Goal: Information Seeking & Learning: Find specific fact

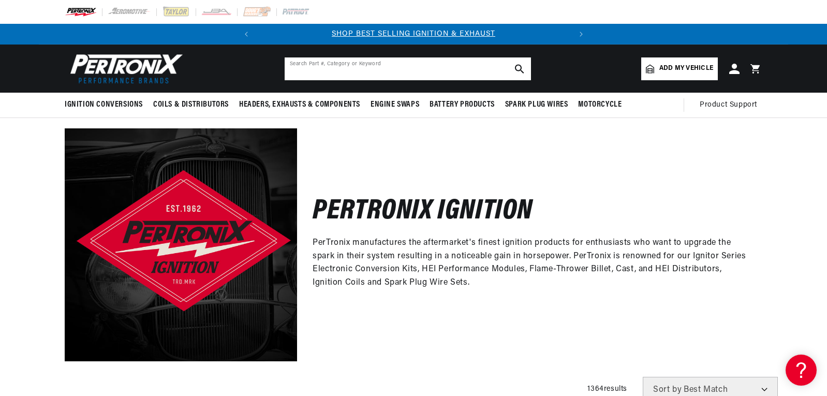
click at [411, 73] on input "text" at bounding box center [407, 68] width 246 height 23
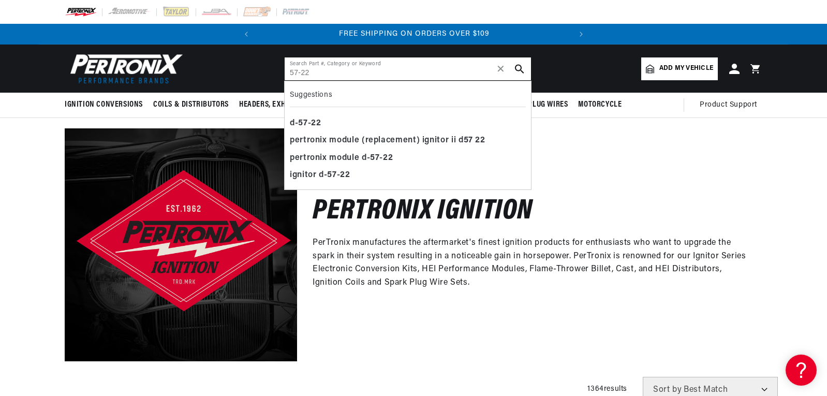
type input "57-22"
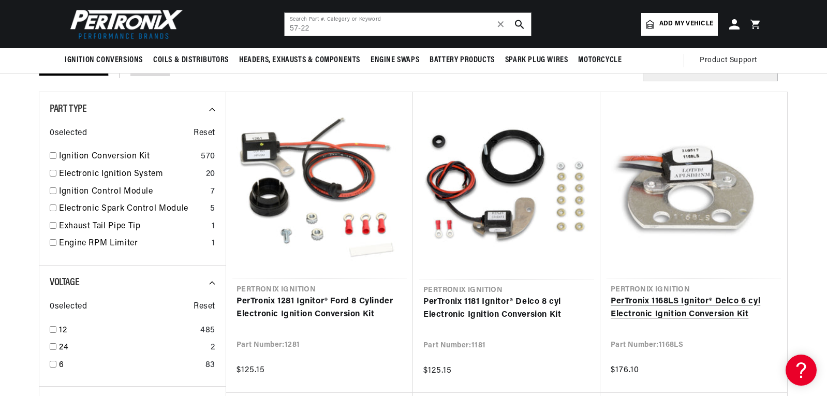
click at [704, 295] on link "PerTronix 1168LS Ignitor® Delco 6 cyl Electronic Ignition Conversion Kit" at bounding box center [693, 308] width 166 height 26
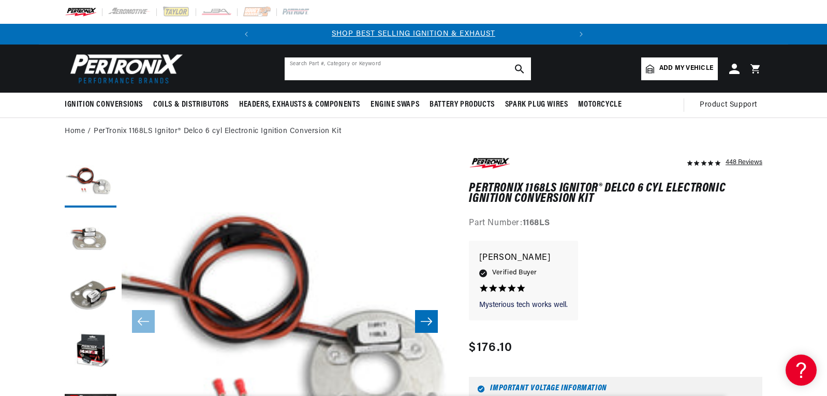
click at [319, 71] on input "text" at bounding box center [407, 68] width 246 height 23
click at [347, 77] on input "25032" at bounding box center [407, 68] width 246 height 23
type input "250327"
click at [523, 71] on icon "search button" at bounding box center [519, 68] width 9 height 9
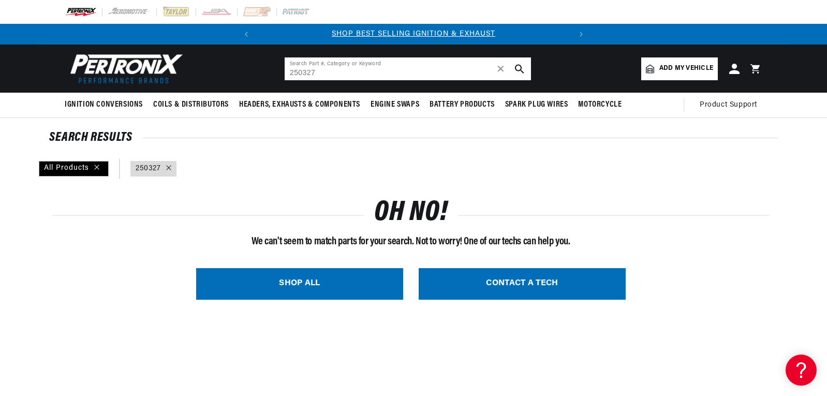
drag, startPoint x: 355, startPoint y: 72, endPoint x: 239, endPoint y: 75, distance: 116.4
click at [254, 75] on header "BETTER SEARCH RESULTS Add your vehicle's year, make, and model to find parts be…" at bounding box center [413, 68] width 749 height 48
type input "V"
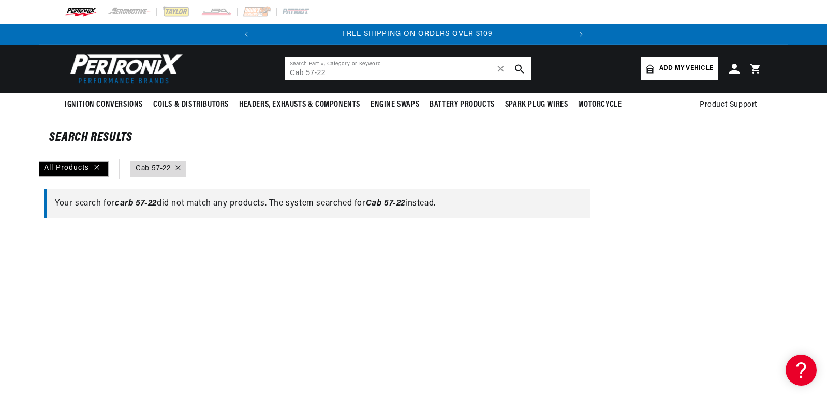
scroll to position [0, 313]
drag, startPoint x: 306, startPoint y: 72, endPoint x: 307, endPoint y: 81, distance: 8.9
click at [306, 72] on input "Cab 57-22" at bounding box center [407, 68] width 246 height 23
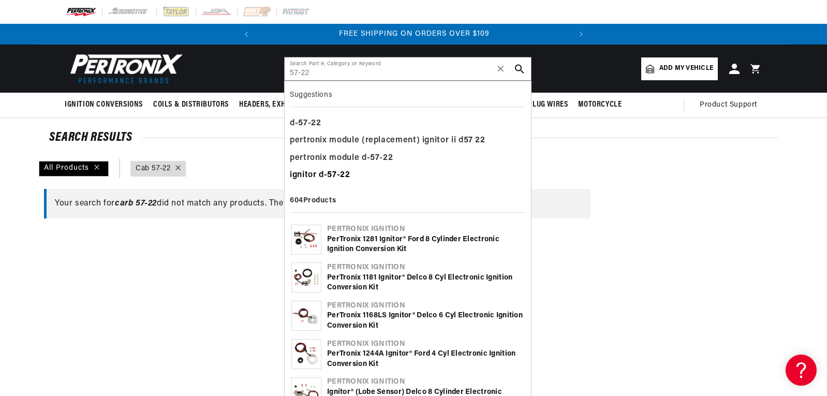
click at [341, 170] on div "ignitor d- 57 - 22" at bounding box center [408, 176] width 236 height 18
type input "ignitor d-57-22"
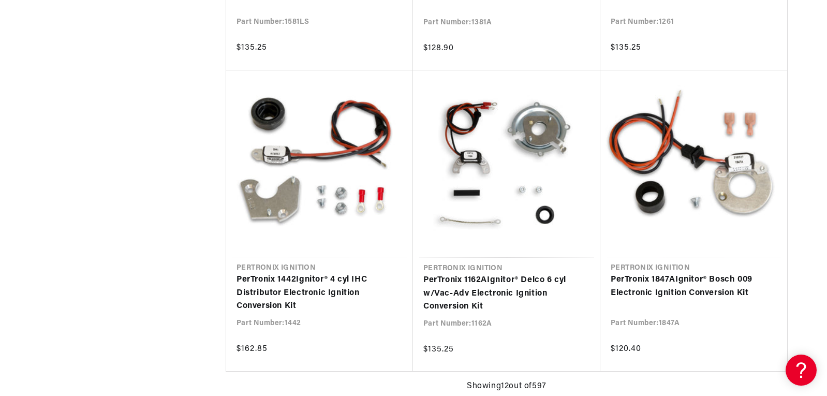
scroll to position [1034, 0]
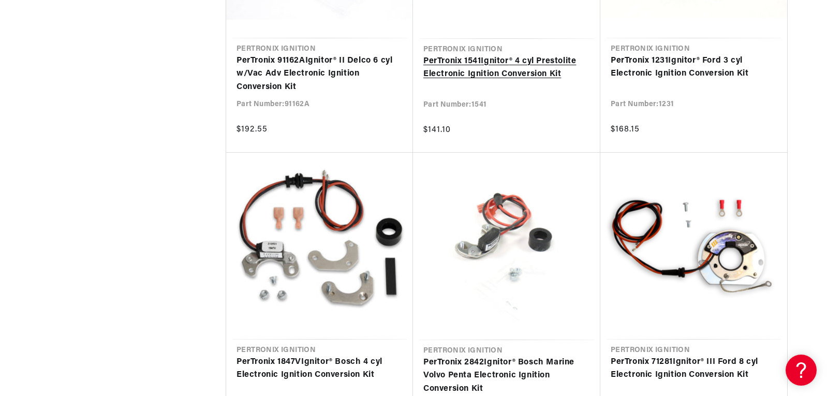
scroll to position [3101, 0]
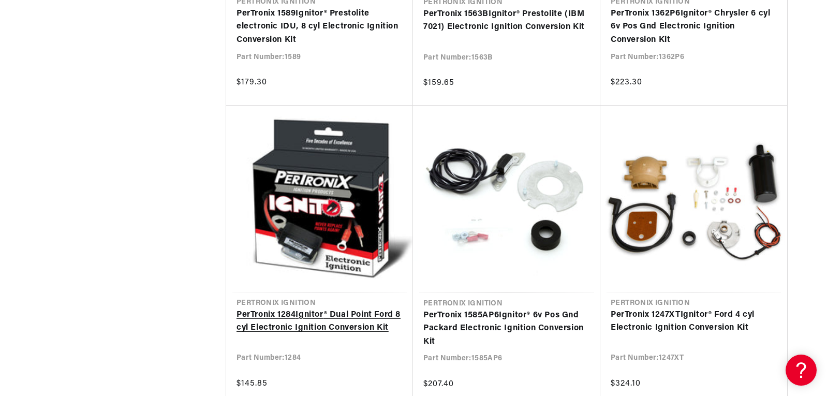
scroll to position [0, 313]
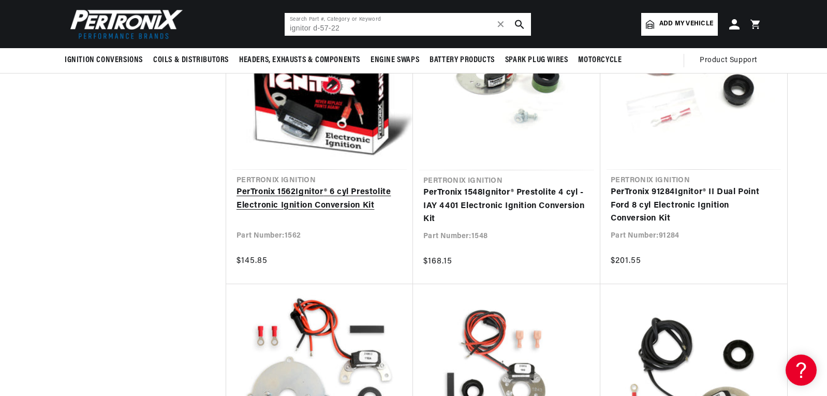
scroll to position [0, 3]
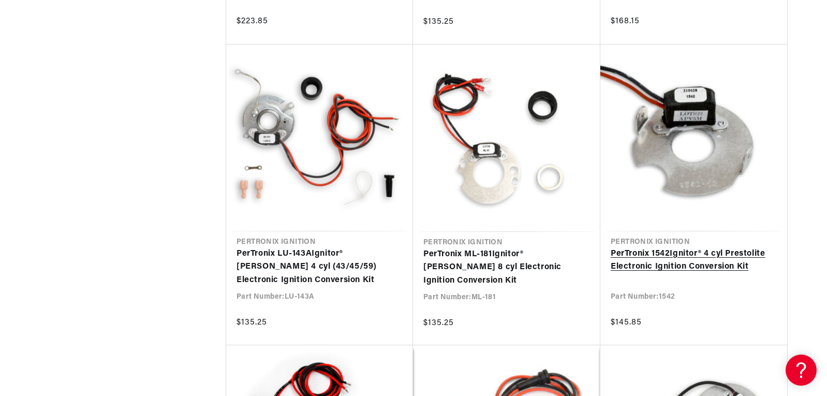
scroll to position [0, 313]
click at [688, 247] on link "PerTronix 1542 Ignitor ® 4 cyl Prestolite Electronic Ignition Conversion Kit" at bounding box center [693, 260] width 166 height 26
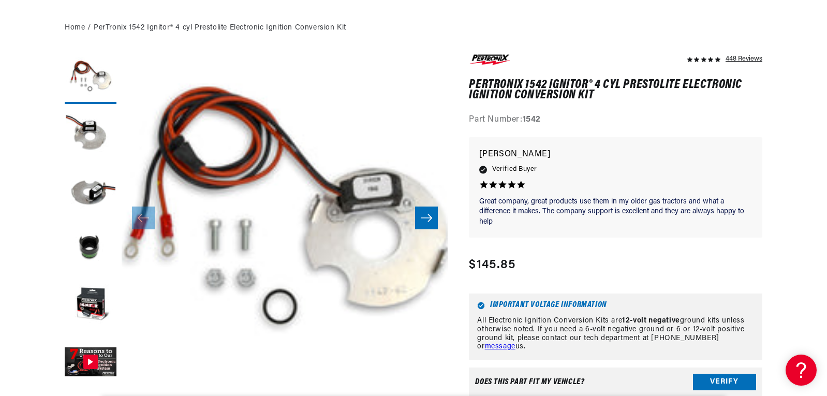
scroll to position [155, 0]
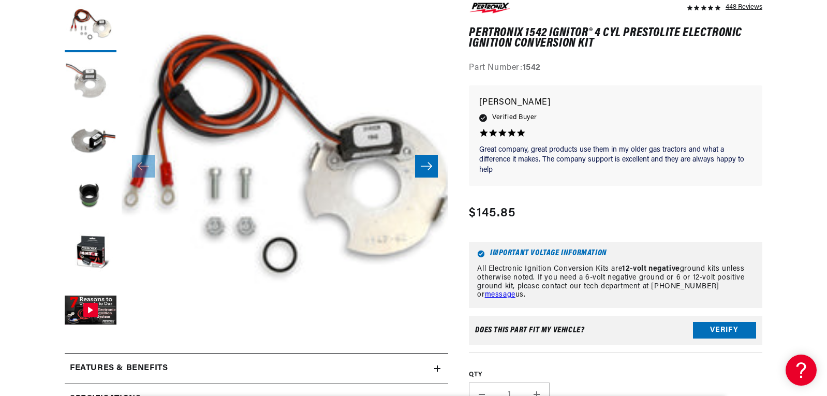
click at [95, 95] on button "Load image 2 in gallery view" at bounding box center [91, 83] width 52 height 52
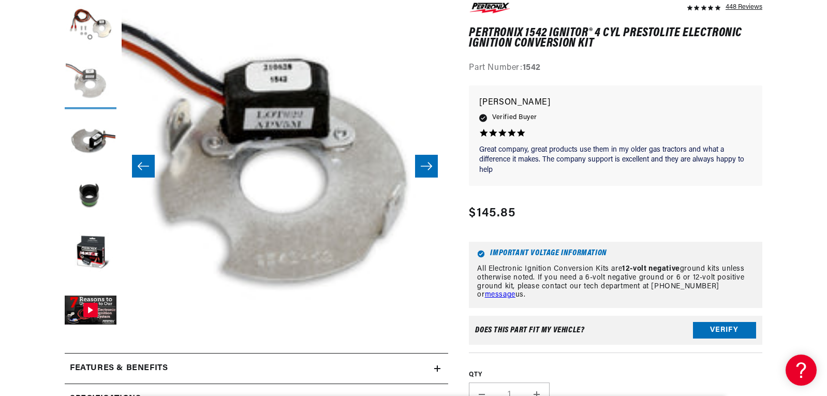
scroll to position [0, 313]
click at [92, 126] on button "Load image 3 in gallery view" at bounding box center [91, 140] width 52 height 52
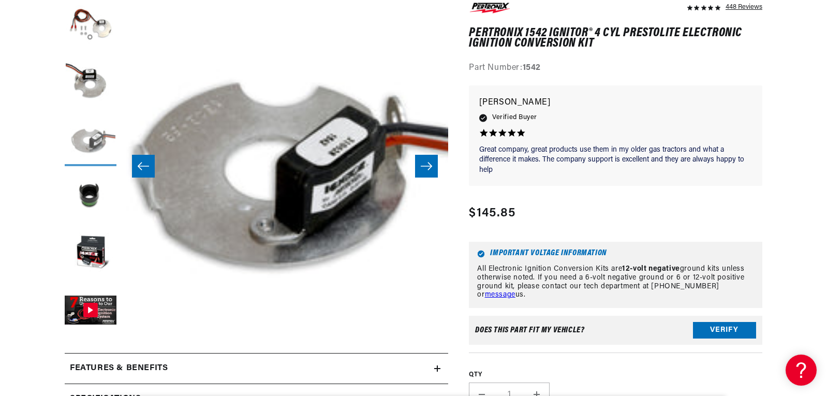
scroll to position [0, 0]
click at [80, 251] on button "Load image 5 in gallery view" at bounding box center [91, 254] width 52 height 52
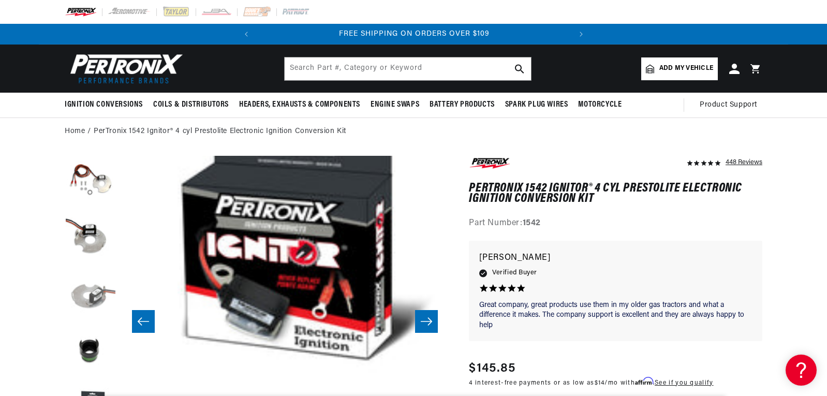
click at [94, 291] on button "Load image 3 in gallery view" at bounding box center [91, 295] width 52 height 52
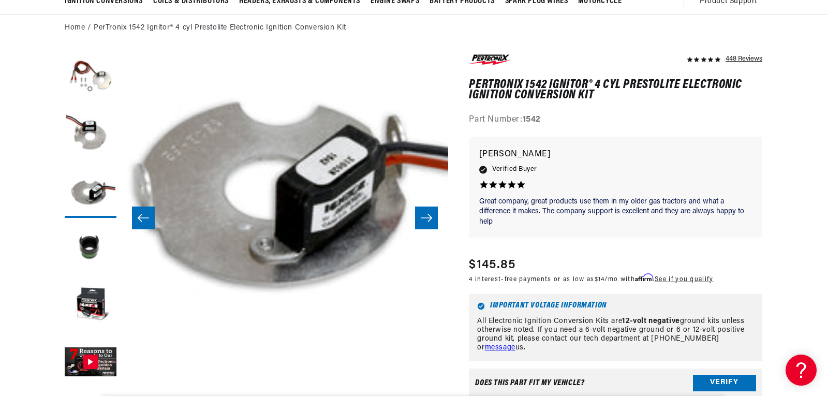
scroll to position [0, 313]
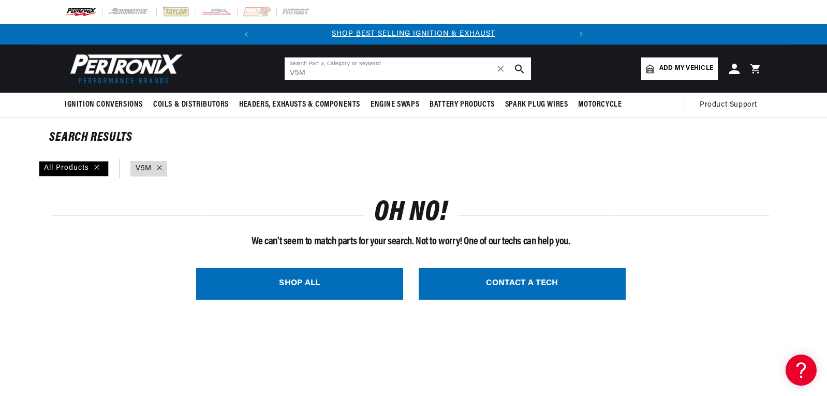
drag, startPoint x: 314, startPoint y: 72, endPoint x: 287, endPoint y: 71, distance: 27.9
click at [287, 71] on input "V5M" at bounding box center [407, 68] width 246 height 23
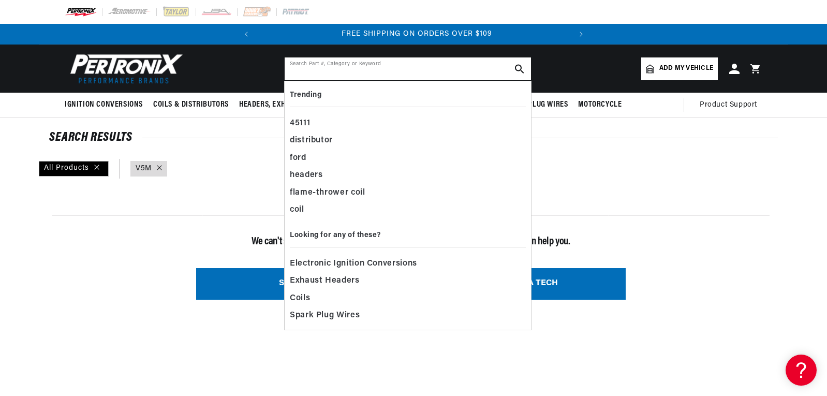
scroll to position [0, 313]
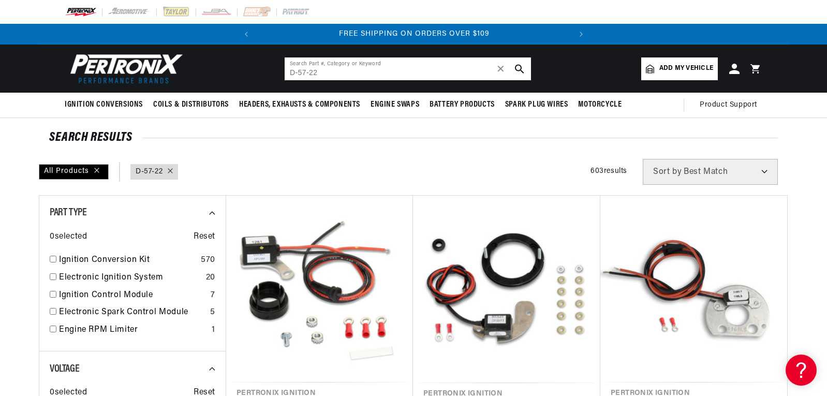
click at [408, 68] on input "D-57-22" at bounding box center [407, 68] width 246 height 23
type input "D"
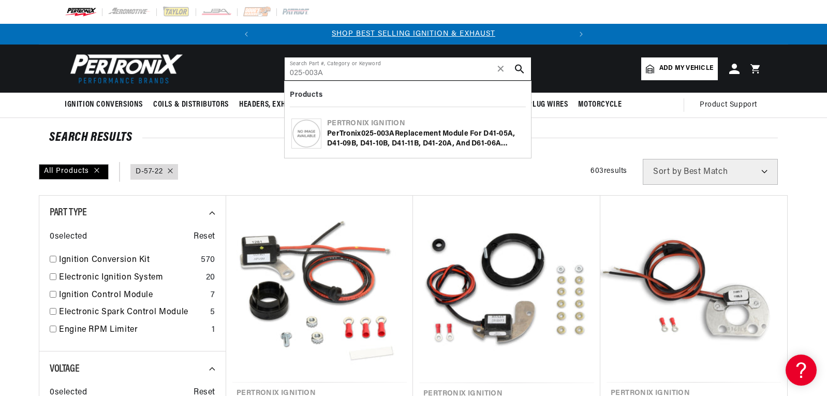
type input "025-003A"
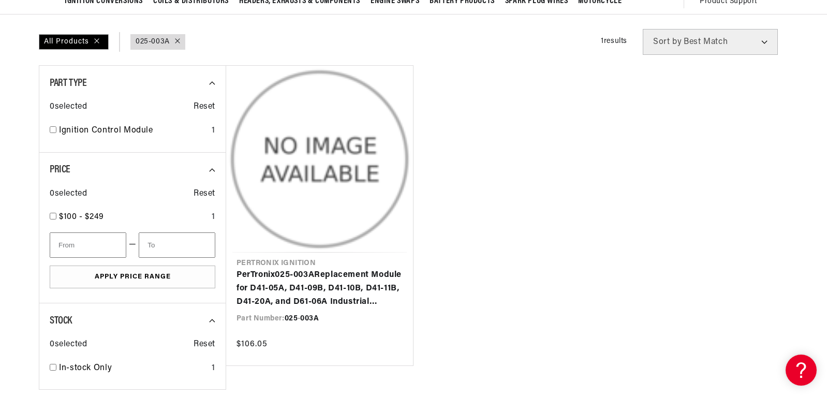
scroll to position [0, 313]
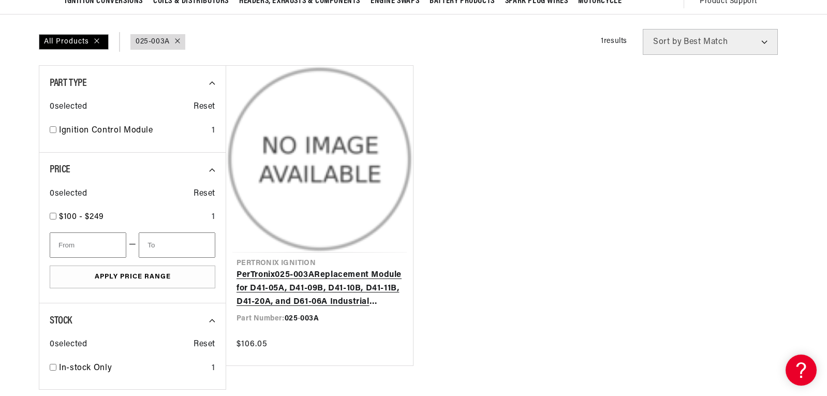
click at [357, 290] on link "PerTronix 025 - 003A Replacement Module for D41-05A, D41-09B, D41-10B, D41-11B,…" at bounding box center [319, 288] width 166 height 40
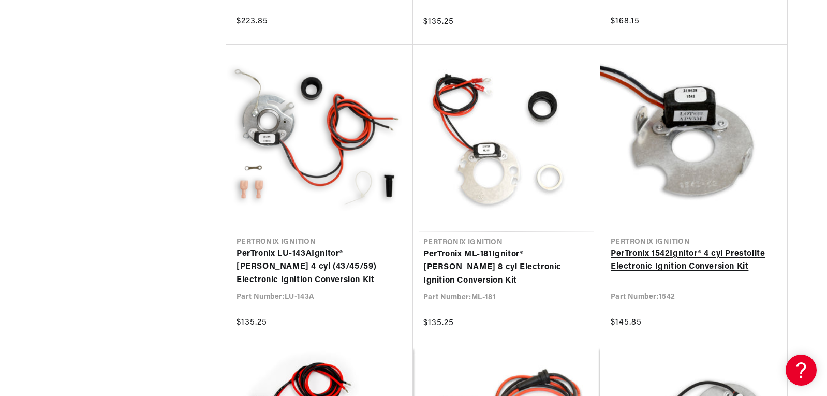
scroll to position [0, 313]
click at [638, 247] on link "PerTronix 1542 Ignitor ® 4 cyl Prestolite Electronic Ignition Conversion Kit" at bounding box center [693, 260] width 166 height 26
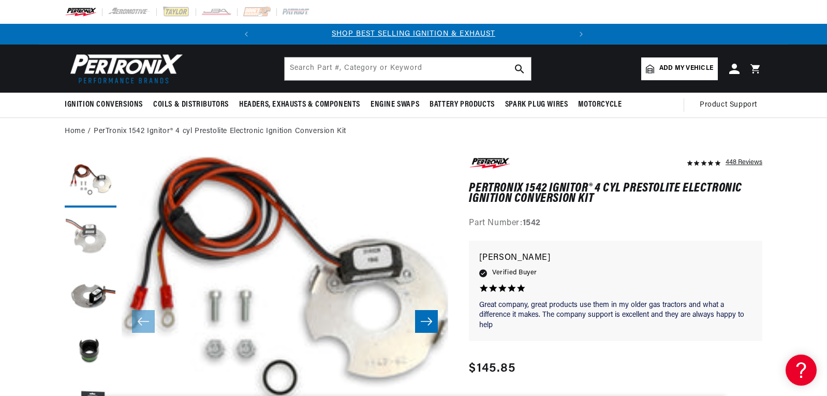
click at [93, 247] on button "Load image 2 in gallery view" at bounding box center [91, 239] width 52 height 52
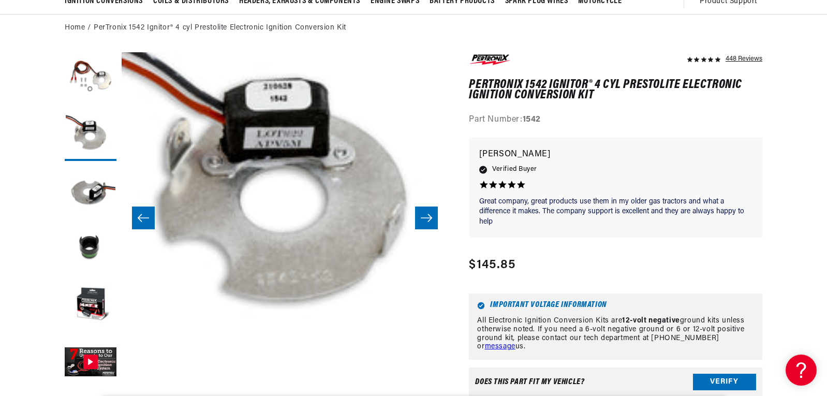
scroll to position [0, 313]
click at [92, 199] on button "Load image 3 in gallery view" at bounding box center [91, 192] width 52 height 52
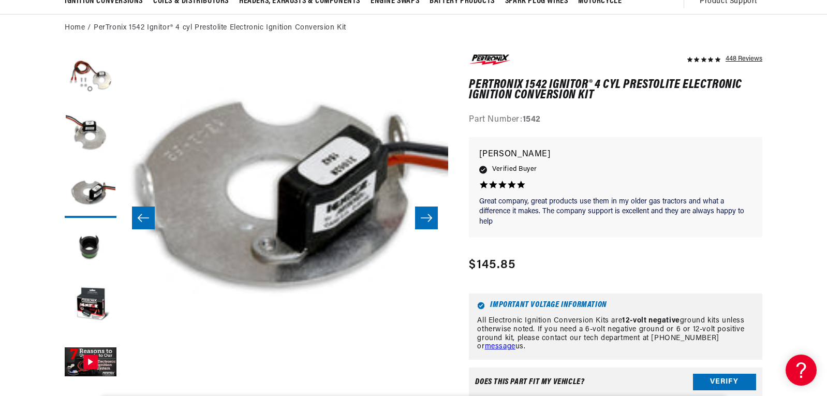
scroll to position [33, 653]
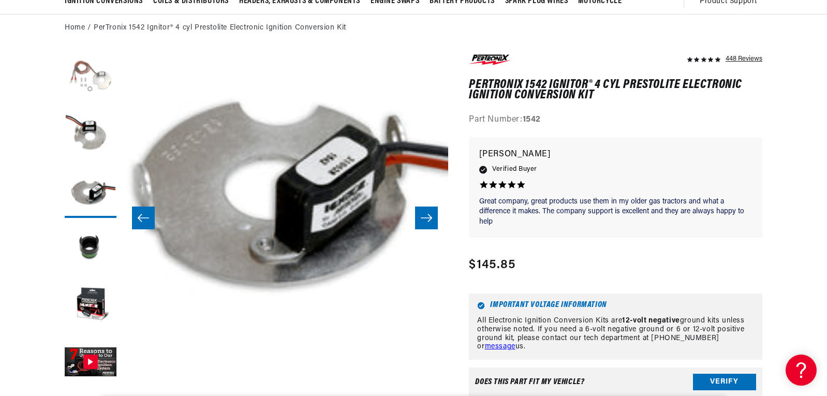
click at [94, 82] on button "Load image 1 in gallery view" at bounding box center [91, 78] width 52 height 52
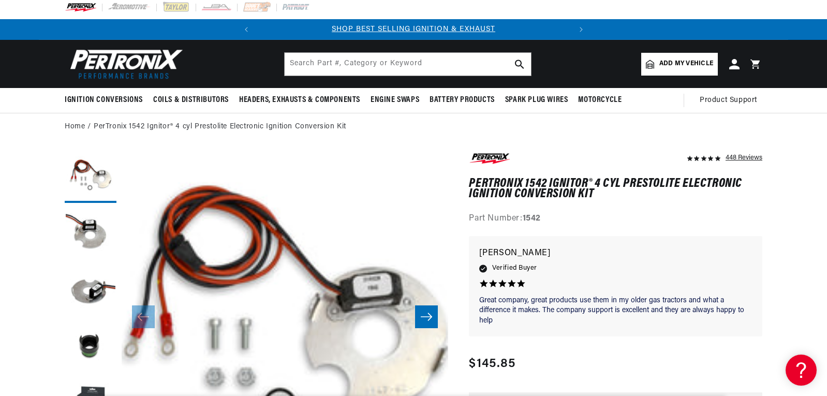
scroll to position [0, 0]
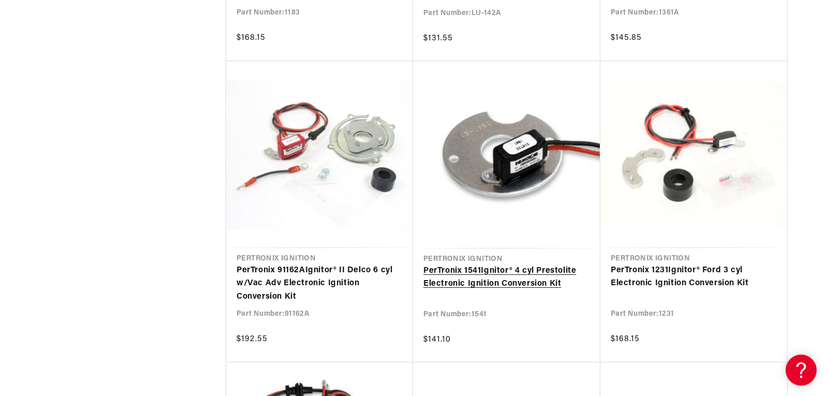
scroll to position [2845, 0]
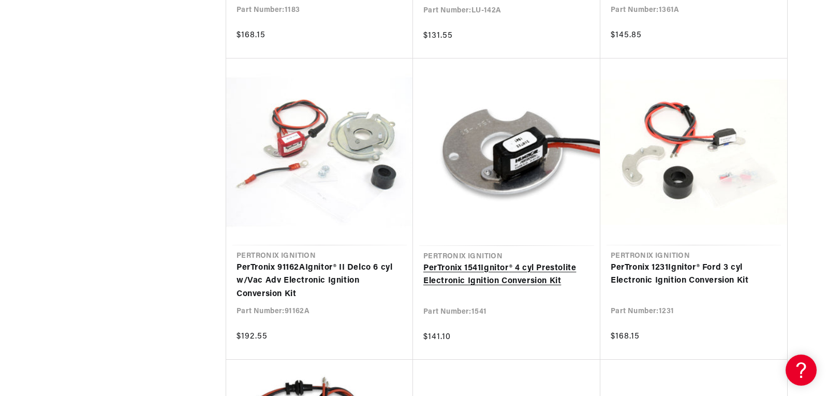
click at [498, 262] on link "PerTronix 1541 Ignitor ® 4 cyl Prestolite Electronic Ignition Conversion Kit" at bounding box center [506, 275] width 167 height 26
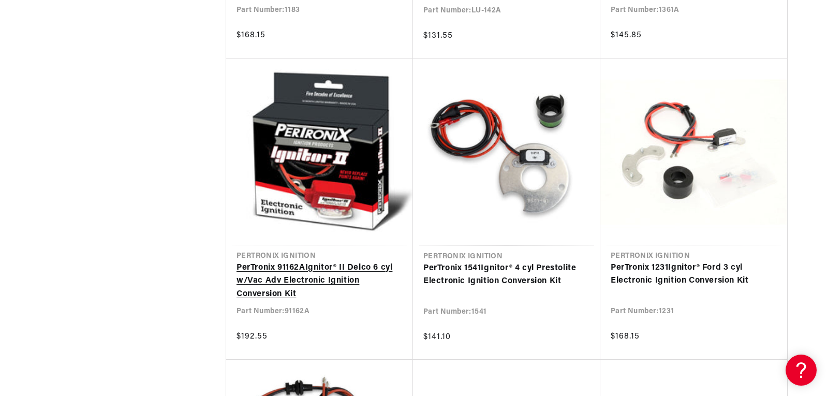
scroll to position [0, 310]
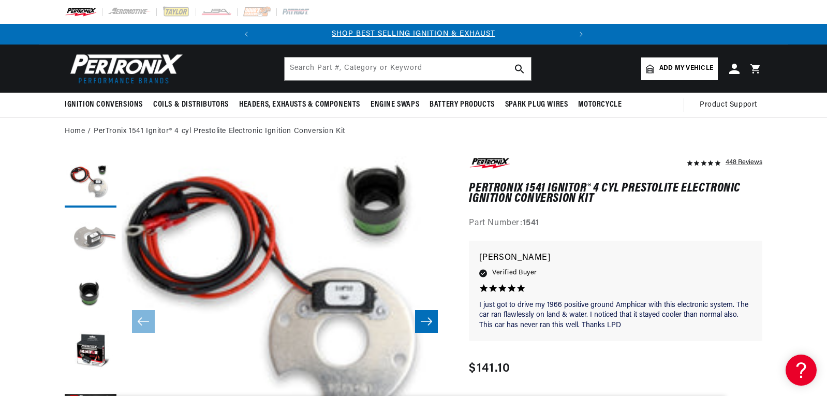
click at [98, 234] on button "Load image 2 in gallery view" at bounding box center [91, 239] width 52 height 52
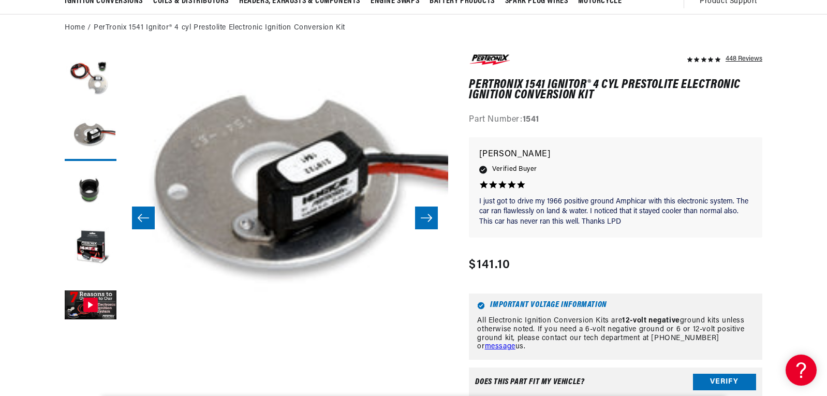
scroll to position [0, 313]
click at [82, 190] on button "Load image 3 in gallery view" at bounding box center [91, 192] width 52 height 52
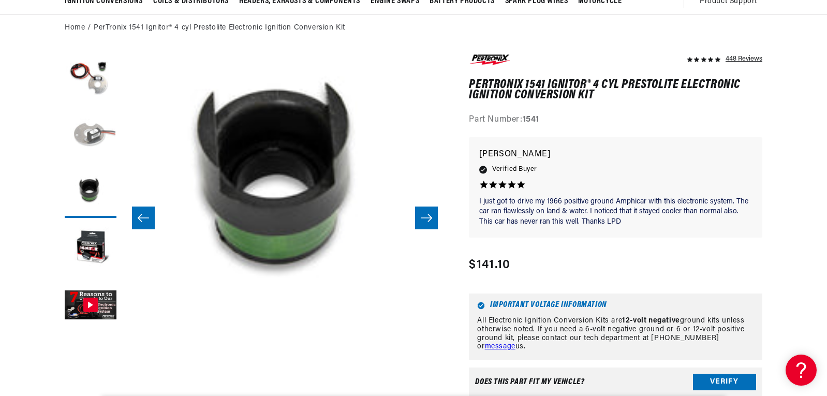
click at [89, 137] on button "Load image 2 in gallery view" at bounding box center [91, 135] width 52 height 52
